Goal: Information Seeking & Learning: Compare options

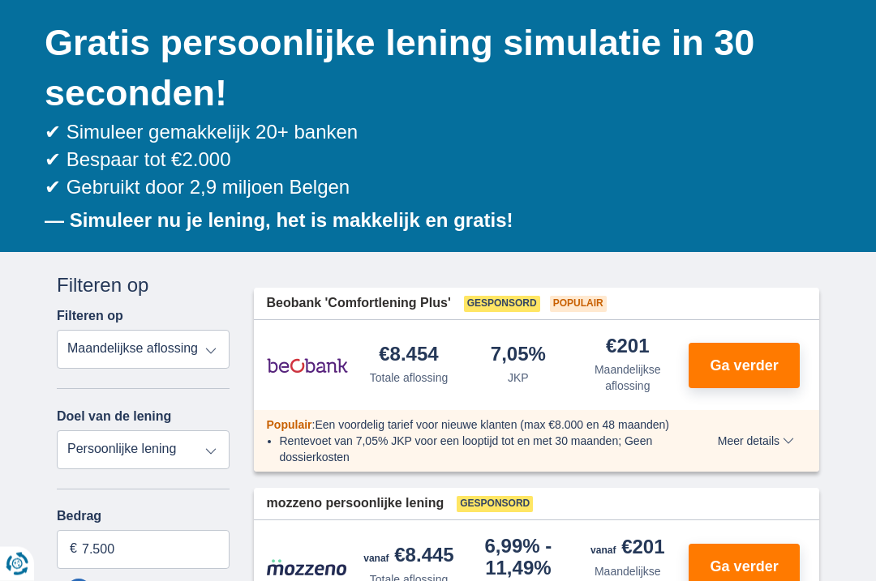
scroll to position [182, 0]
click at [740, 358] on span "Ga verder" at bounding box center [744, 365] width 68 height 15
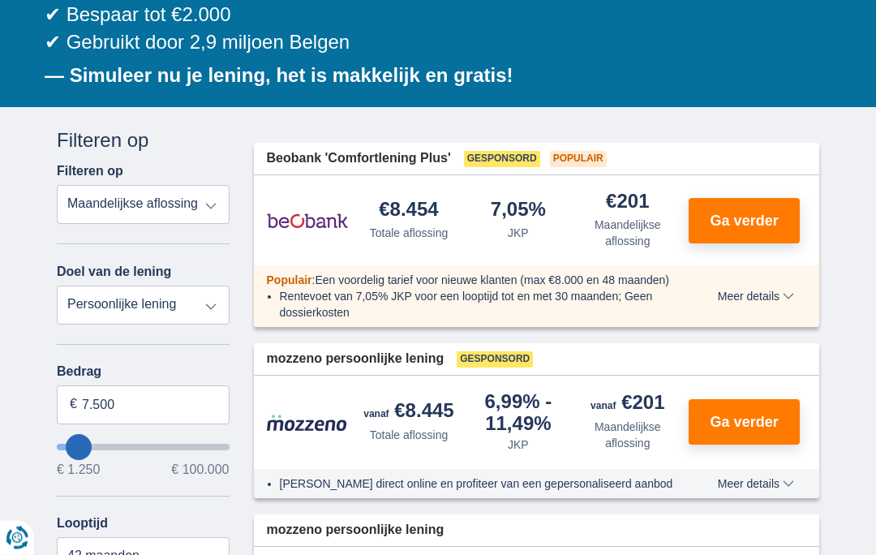
scroll to position [427, 0]
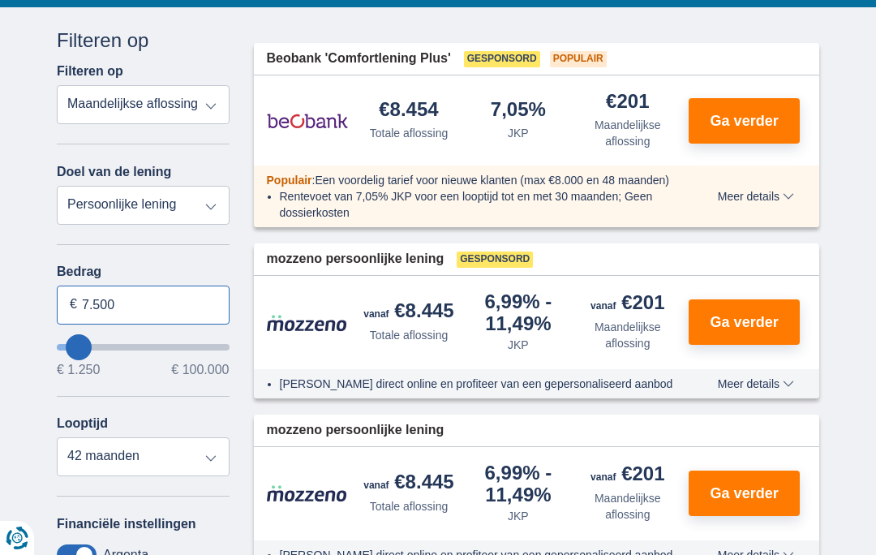
click at [150, 297] on input "7.500" at bounding box center [143, 304] width 173 height 39
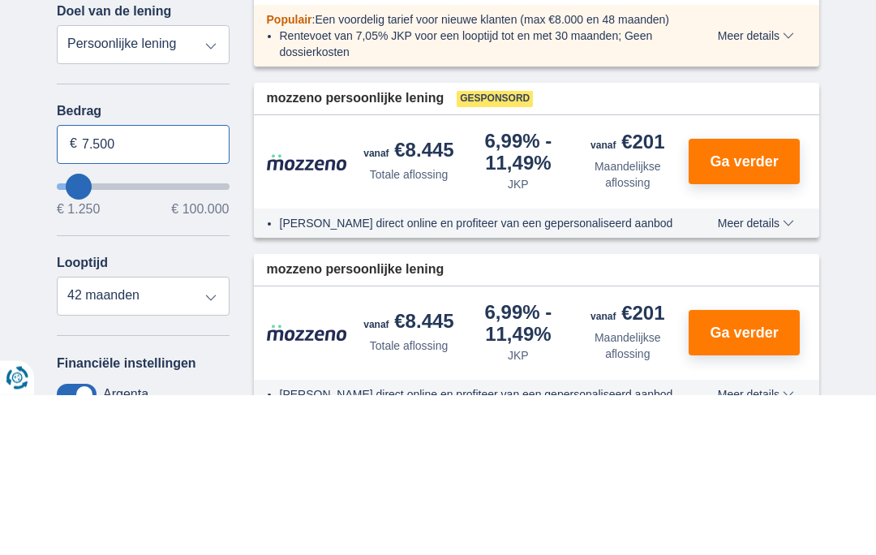
type input "11.250"
type input "11250"
type input "12.250"
type input "12250"
type input "13.250"
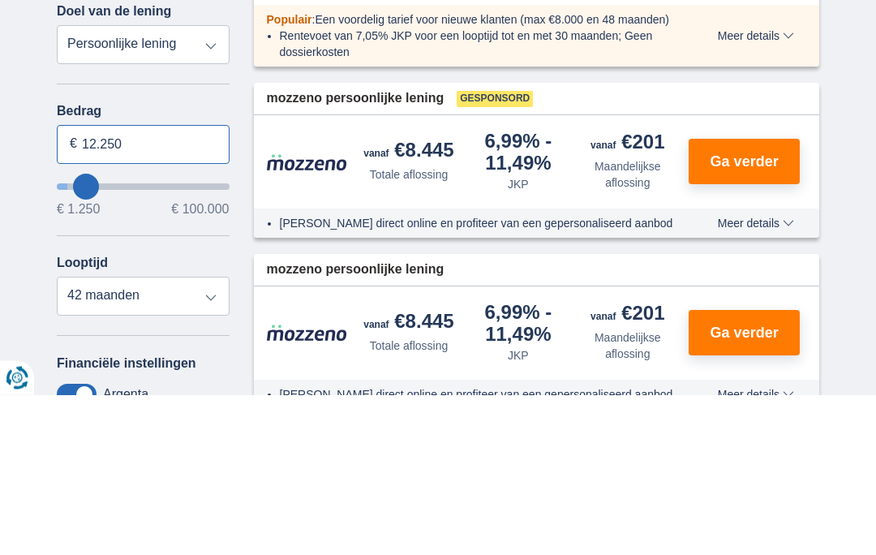
type input "13250"
type input "14.250"
type input "14250"
type input "15.250"
type input "15250"
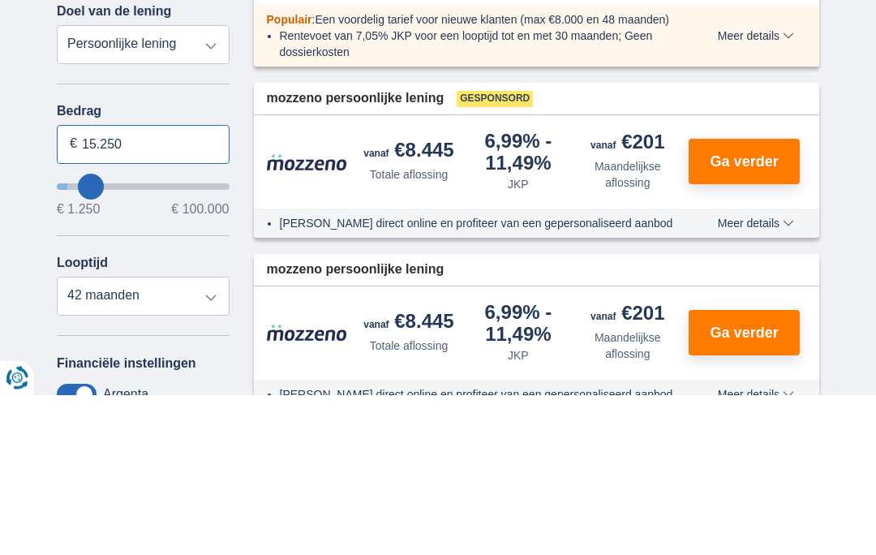
type input "16.250"
type input "16250"
type input "17.250"
type input "17250"
select select "84"
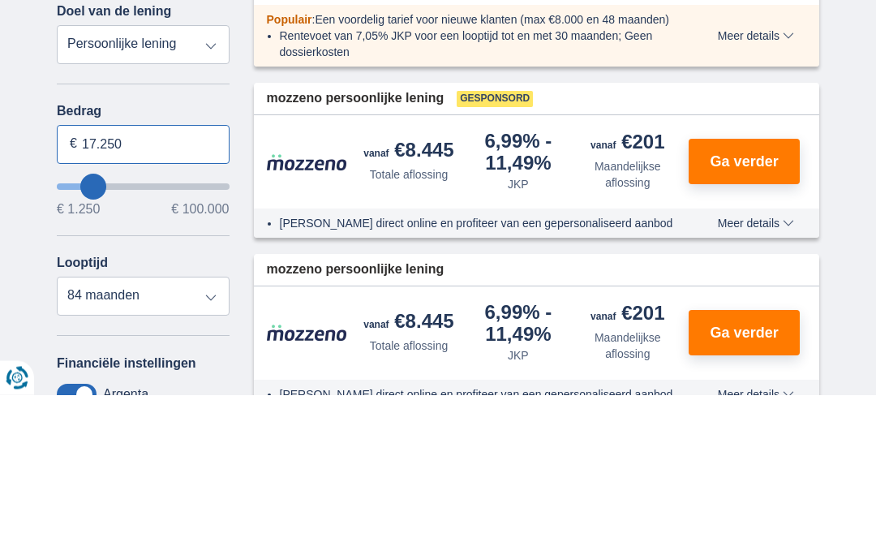
type input "18.250"
type input "18250"
type input "19.250"
type input "19250"
type input "20.250"
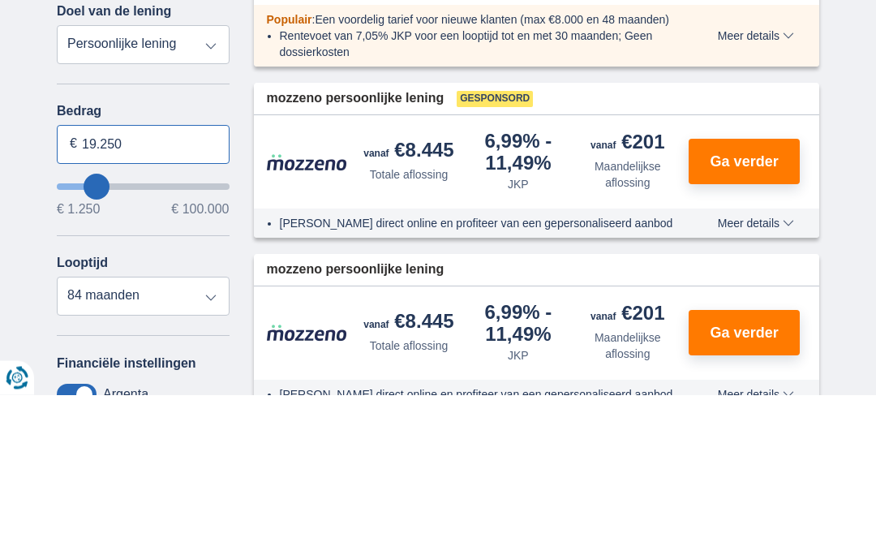
type input "20250"
type input "21.250"
type input "21250"
type input "22.250"
type input "22250"
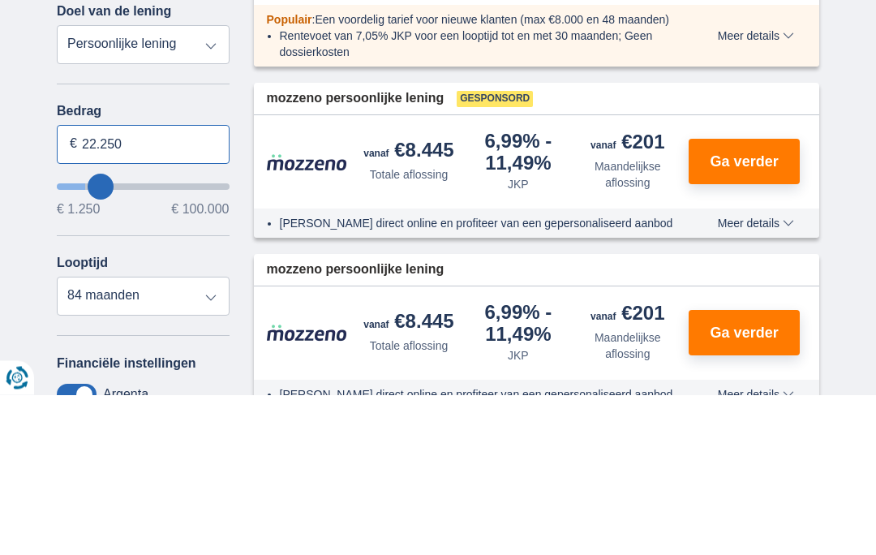
type input "23.250"
type input "23250"
type input "25.250"
type input "25250"
type input "26.250"
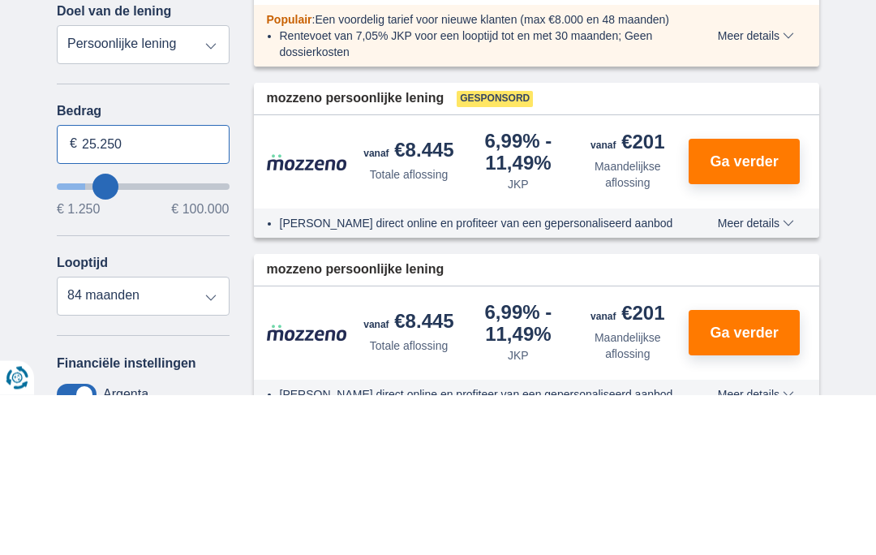
type input "26250"
type input "27.250"
type input "27250"
type input "28.250"
type input "28250"
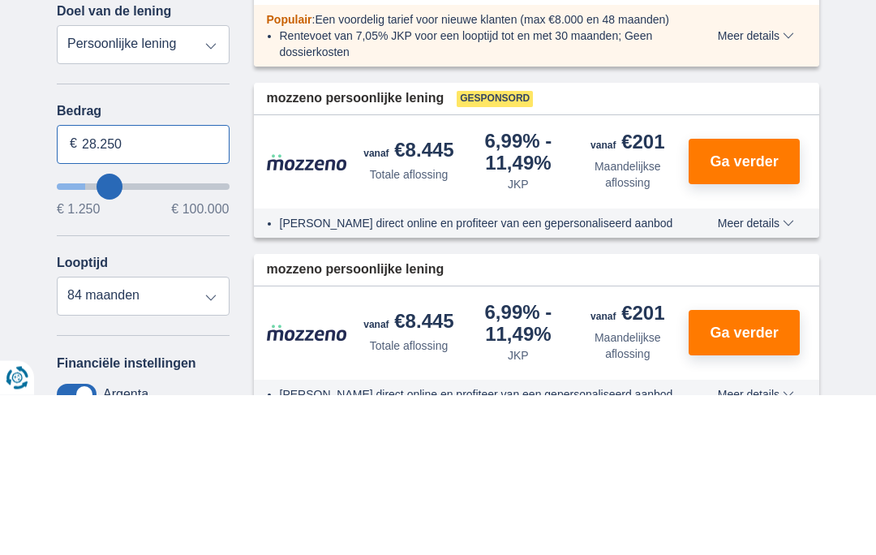
type input "29.250"
type input "29250"
type input "30.250"
type input "30250"
select select "120"
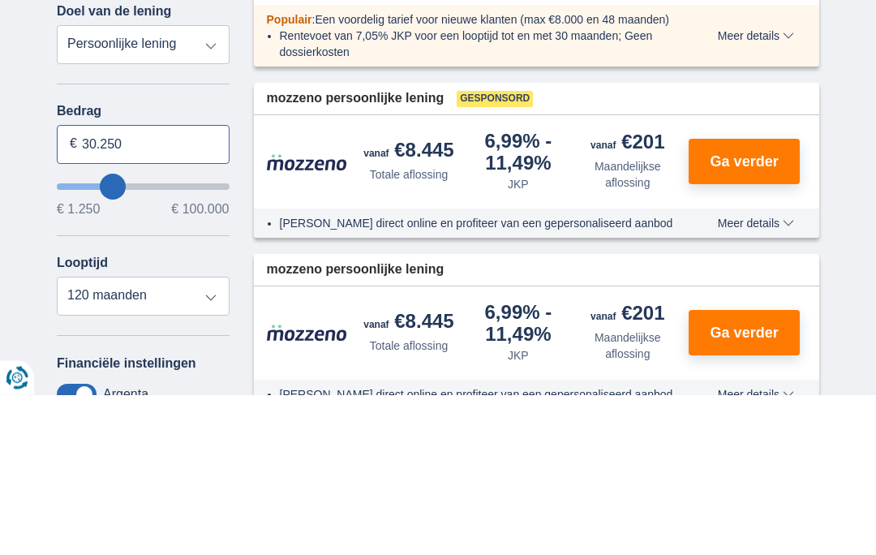
type input "31.250"
type input "31250"
type input "29.250"
type input "29250"
type input "28.250"
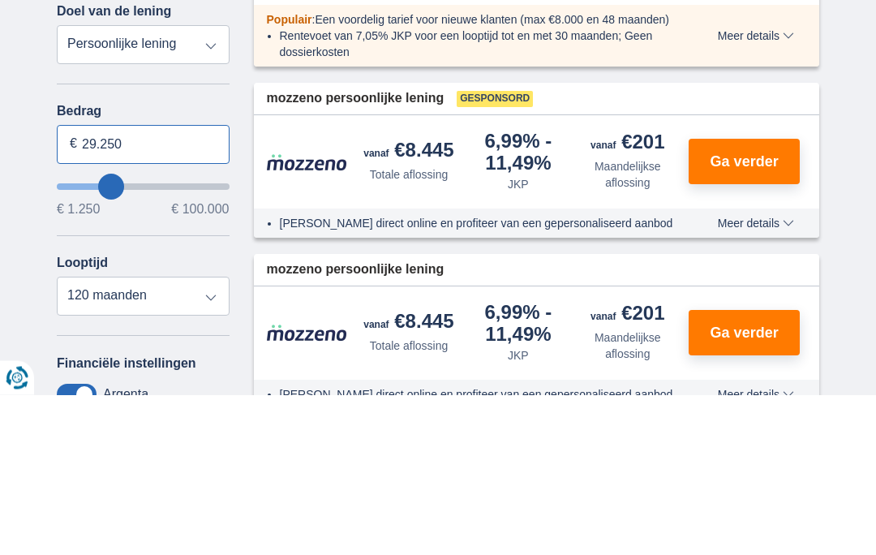
type input "28250"
type input "27.250"
type input "27250"
type input "26.250"
type input "26250"
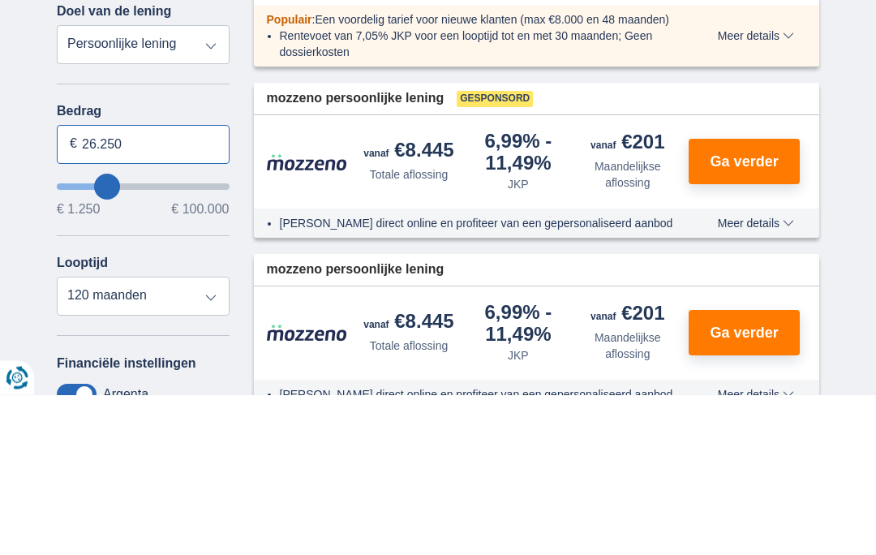
type input "24.250"
type input "24250"
type input "23.250"
type input "23250"
type input "22.250"
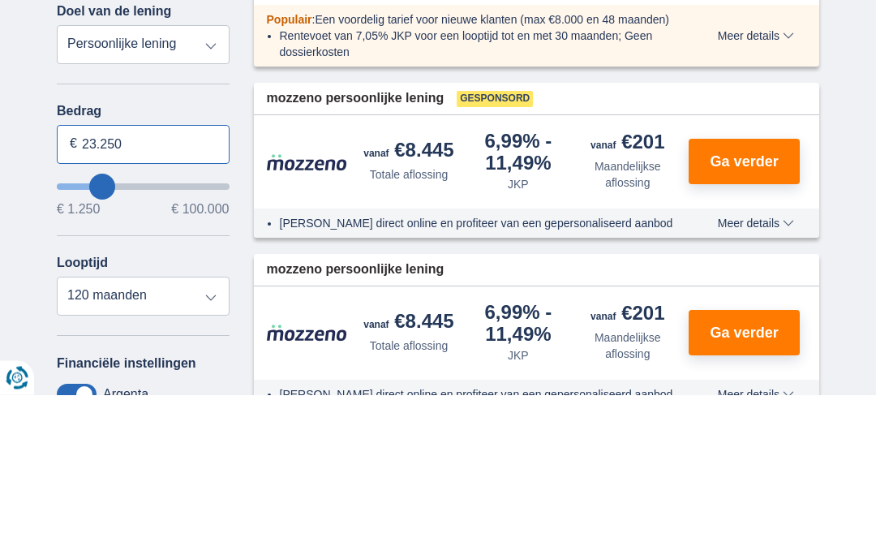
type input "22250"
type input "21.250"
type input "21250"
type input "20.250"
type input "20250"
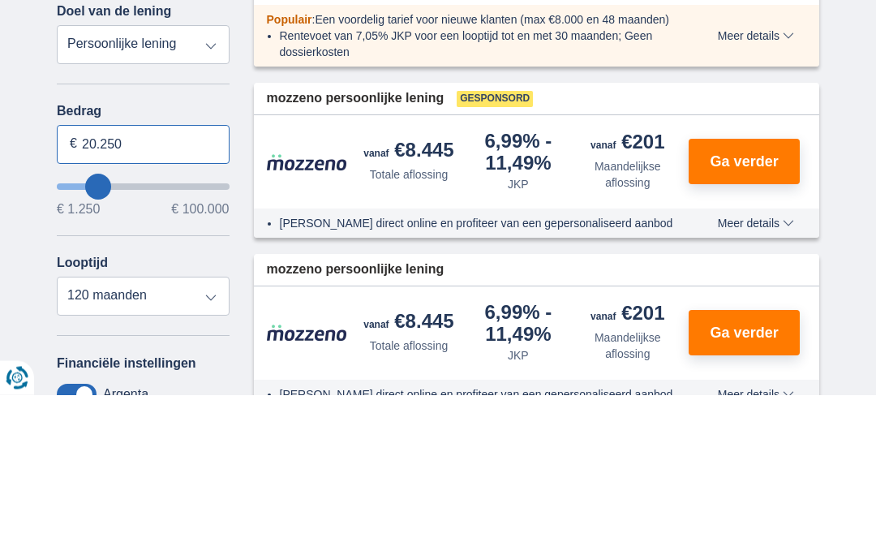
type input "19.250"
type input "19250"
select select "84"
type input "18.250"
type input "18250"
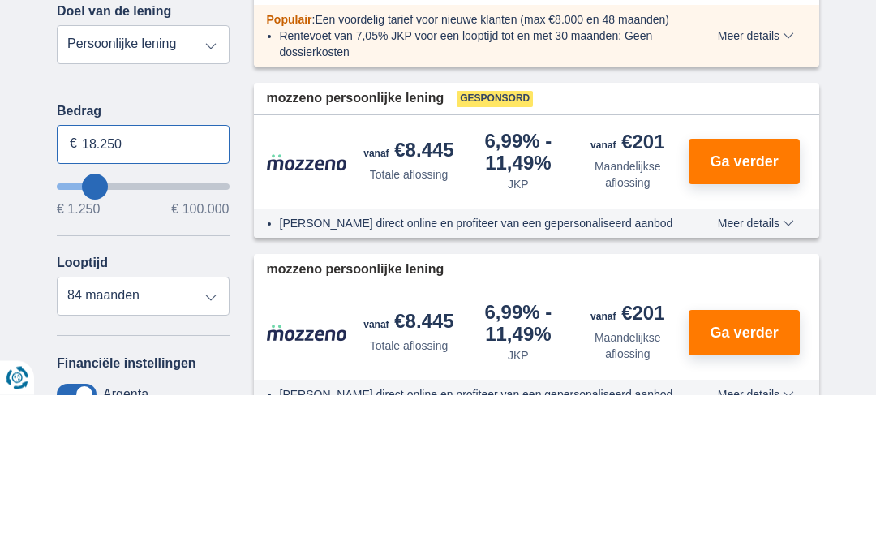
type input "17.250"
type input "17250"
type input "16.250"
type input "16250"
type input "15.250"
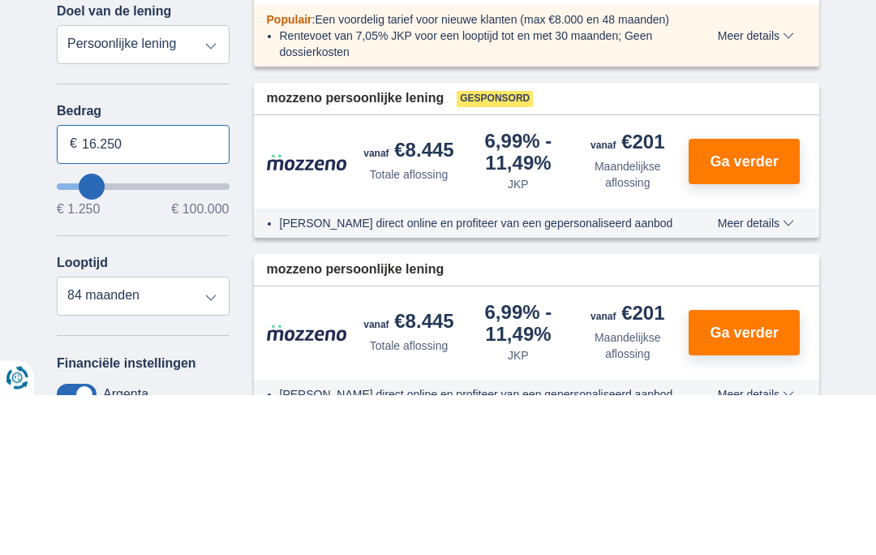
type input "15250"
type input "14.250"
type input "14250"
select select "60"
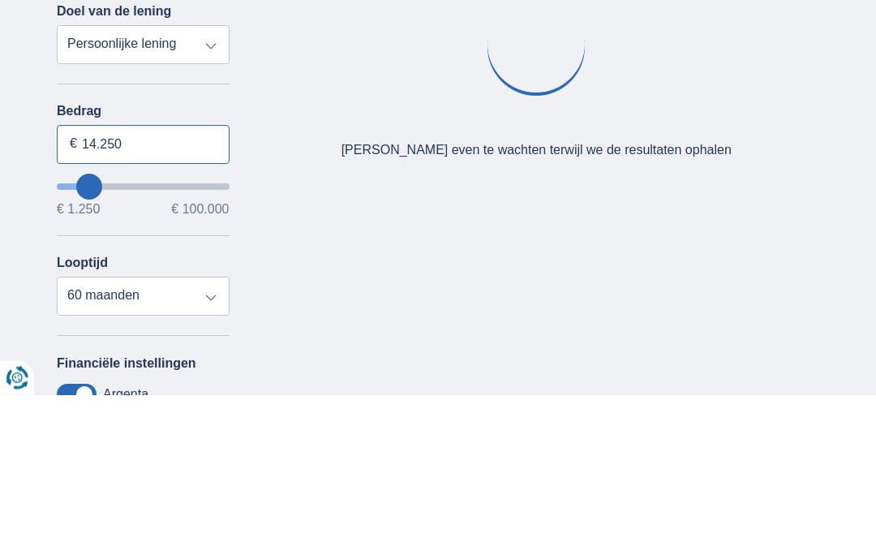
type input "15.250"
type input "15250"
type input "16.250"
type input "16250"
select select "84"
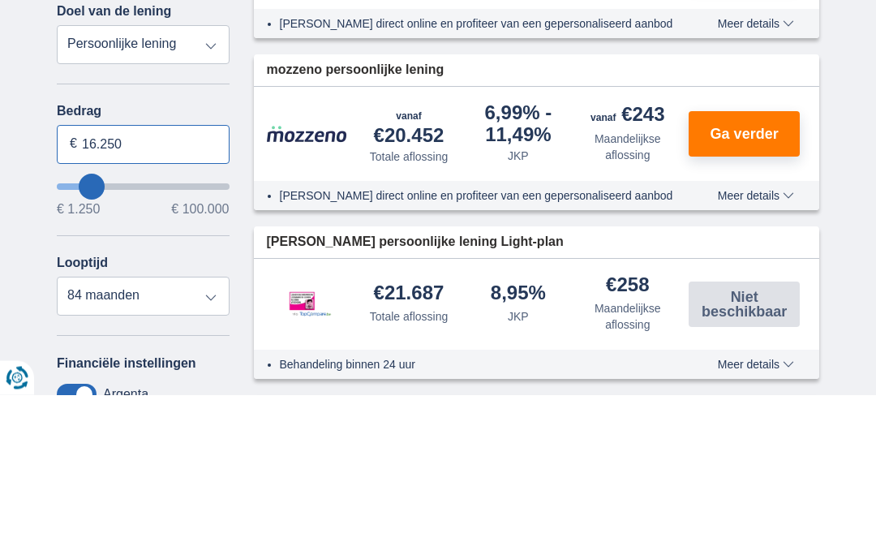
type input "15.250"
type input "15250"
type input "14.250"
type input "14250"
select select "60"
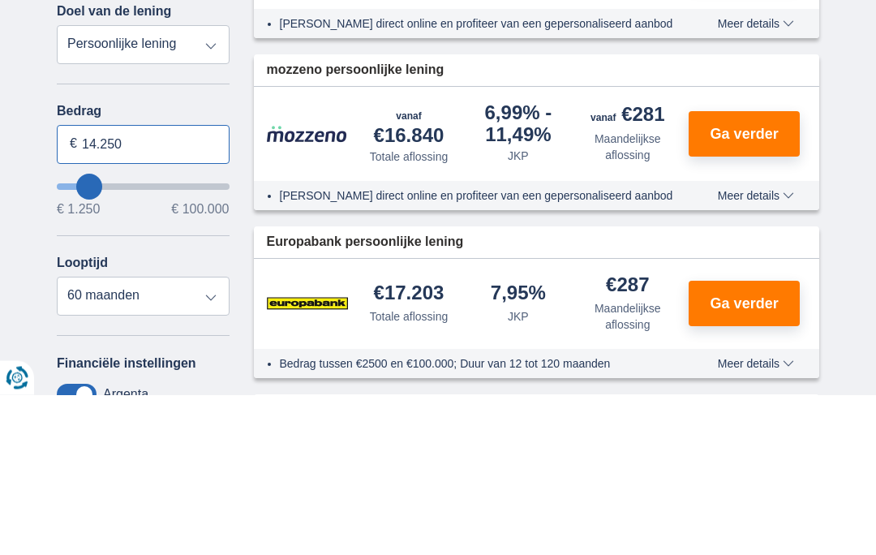
type input "15.250"
type input "15250"
select select "84"
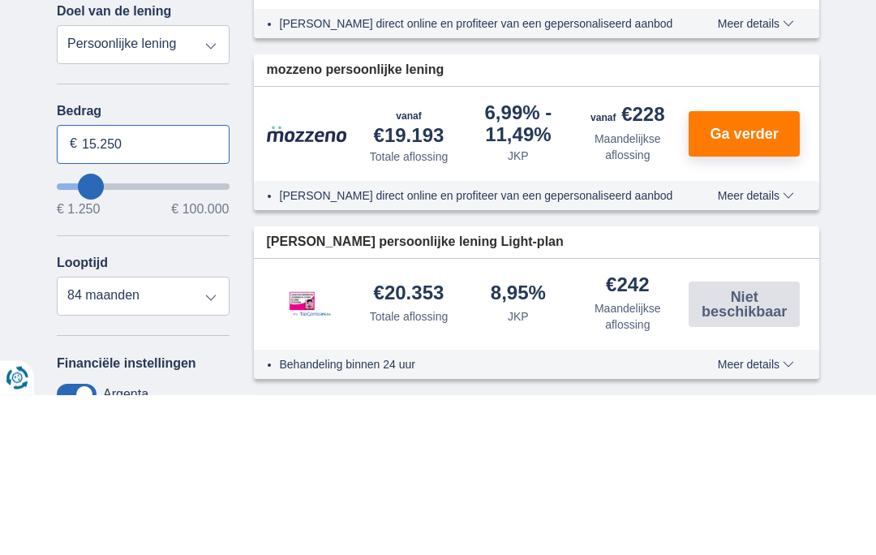
type input "15250"
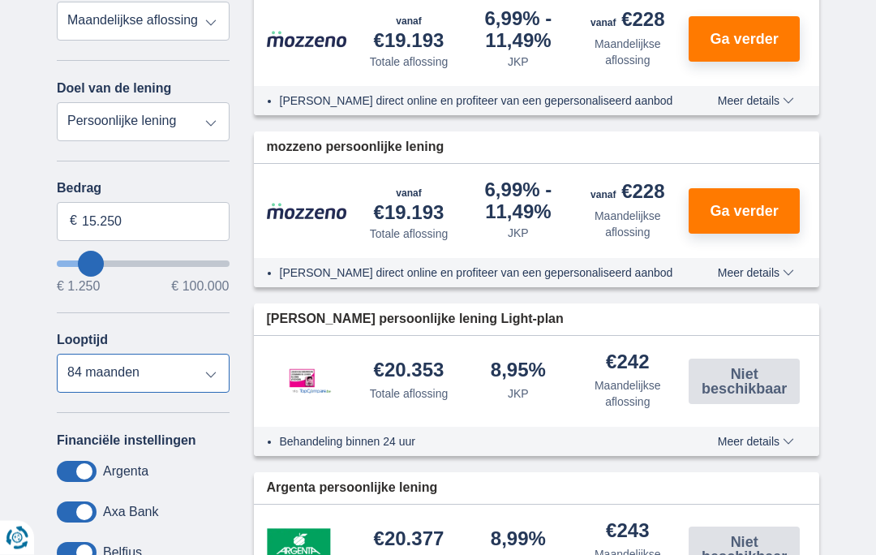
click at [204, 378] on select "12 maanden 18 maanden 24 maanden 30 maanden 36 maanden 42 maanden 48 maanden 60…" at bounding box center [143, 373] width 173 height 39
select select "36"
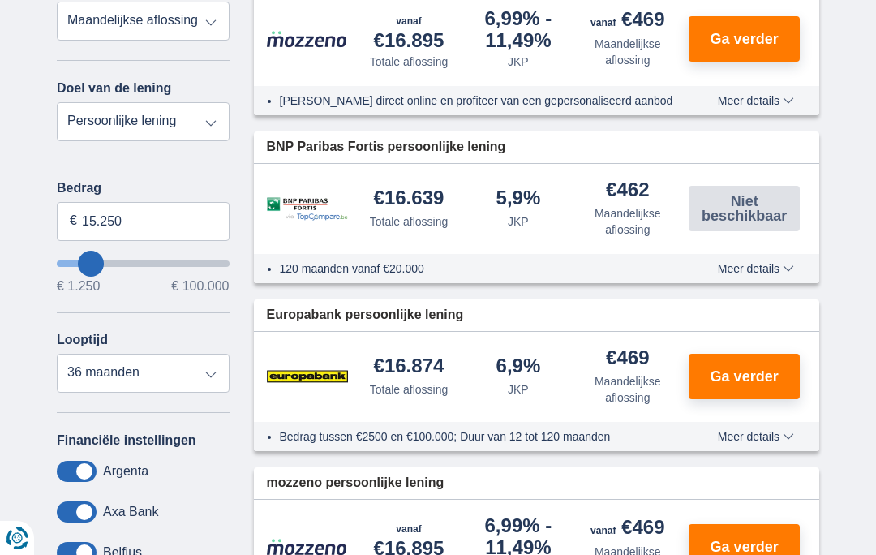
click at [813, 248] on div "€16.639 Totale aflossing 5,9% JKP" at bounding box center [537, 209] width 566 height 90
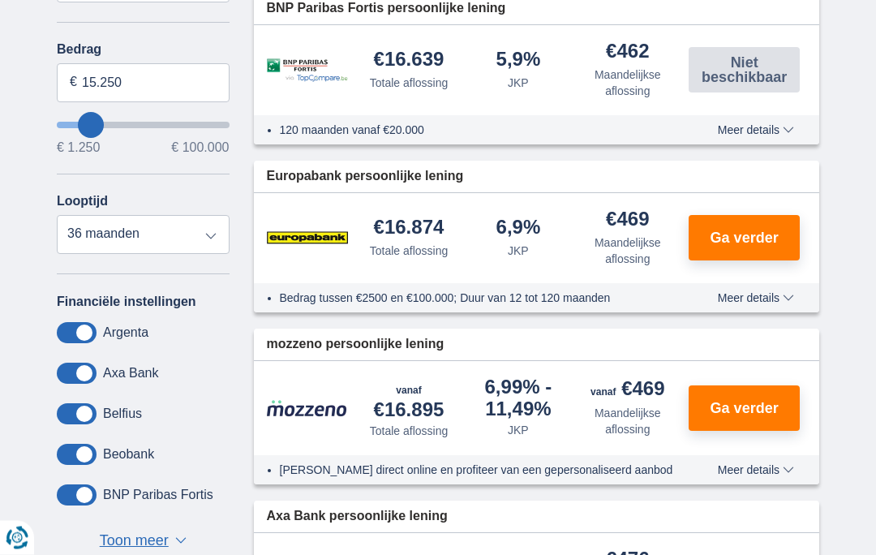
scroll to position [650, 0]
click at [758, 244] on button "Ga verder" at bounding box center [743, 237] width 111 height 45
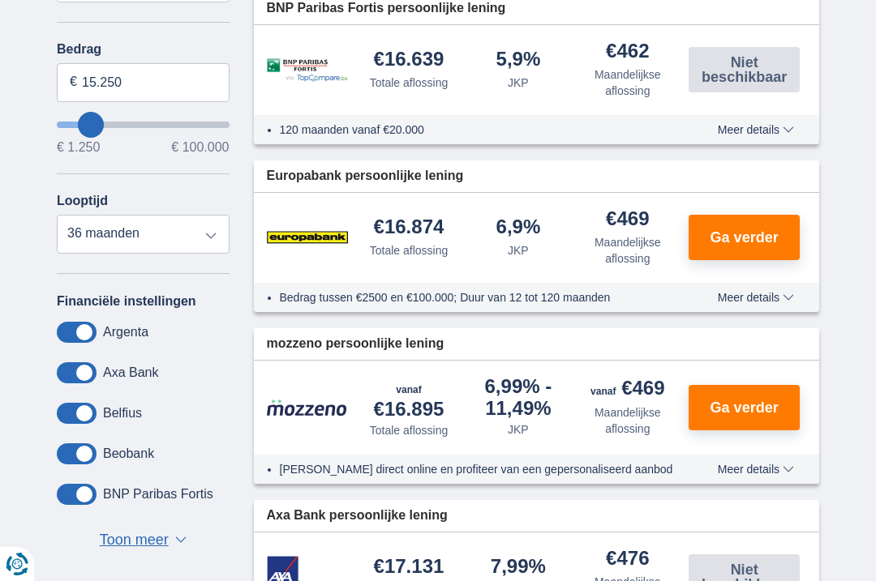
click at [752, 238] on span "Ga verder" at bounding box center [744, 237] width 68 height 15
